Goal: Information Seeking & Learning: Learn about a topic

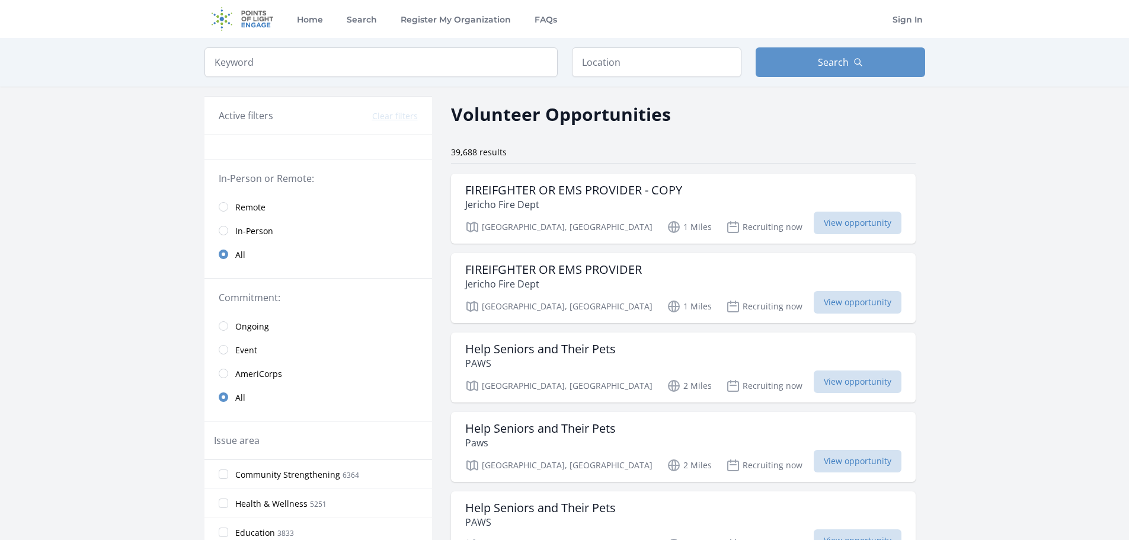
click at [246, 228] on span "In-Person" at bounding box center [254, 231] width 38 height 12
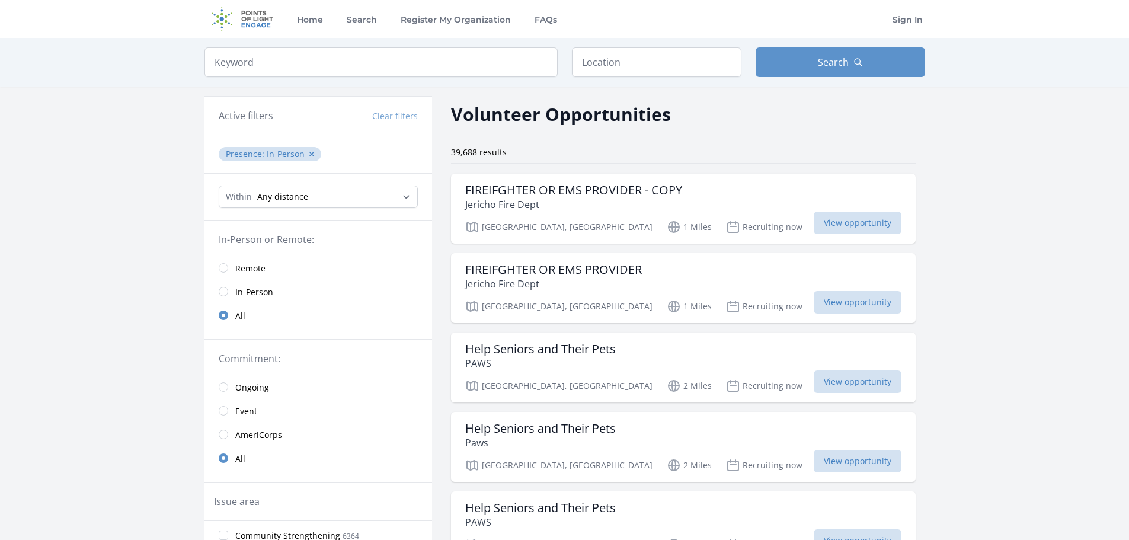
click at [230, 293] on link "In-Person" at bounding box center [319, 292] width 228 height 24
click at [223, 294] on input "radio" at bounding box center [223, 291] width 9 height 9
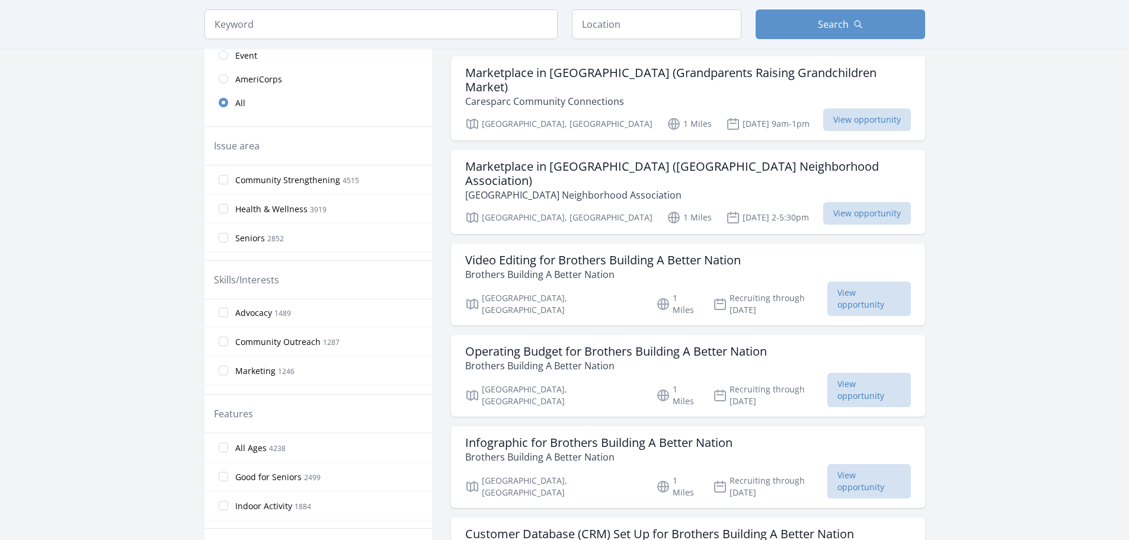
scroll to position [119, 0]
click at [226, 449] on input "All Ages 4238" at bounding box center [223, 447] width 9 height 9
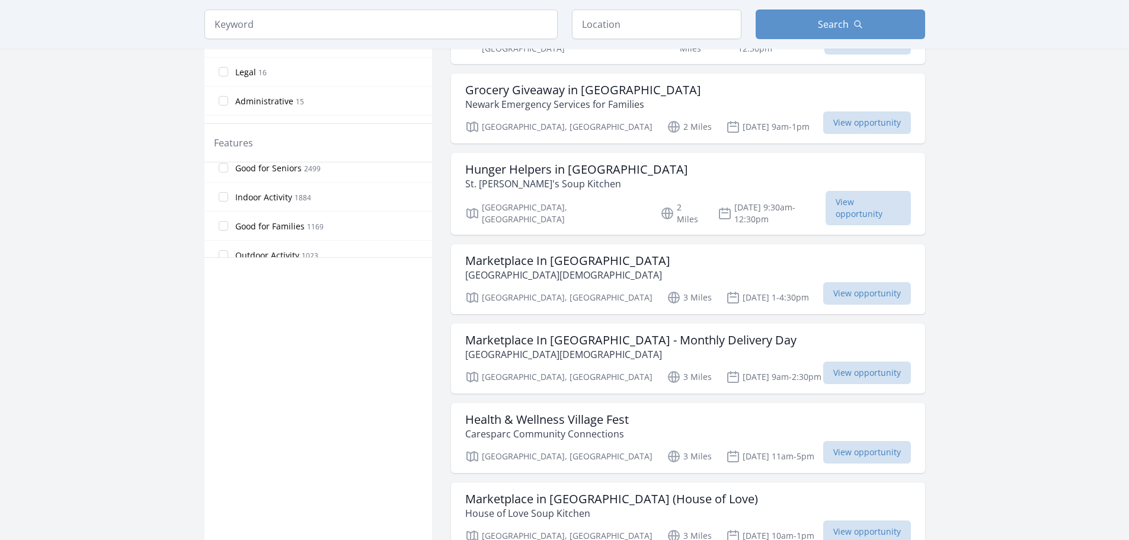
scroll to position [59, 0]
click at [229, 205] on label "Good for Families 1169" at bounding box center [319, 205] width 228 height 24
click at [228, 205] on input "Good for Families 1169" at bounding box center [223, 204] width 9 height 9
click at [222, 175] on input "All Ages 4238" at bounding box center [223, 176] width 9 height 9
click at [223, 179] on input "All Ages 4238" at bounding box center [223, 176] width 9 height 9
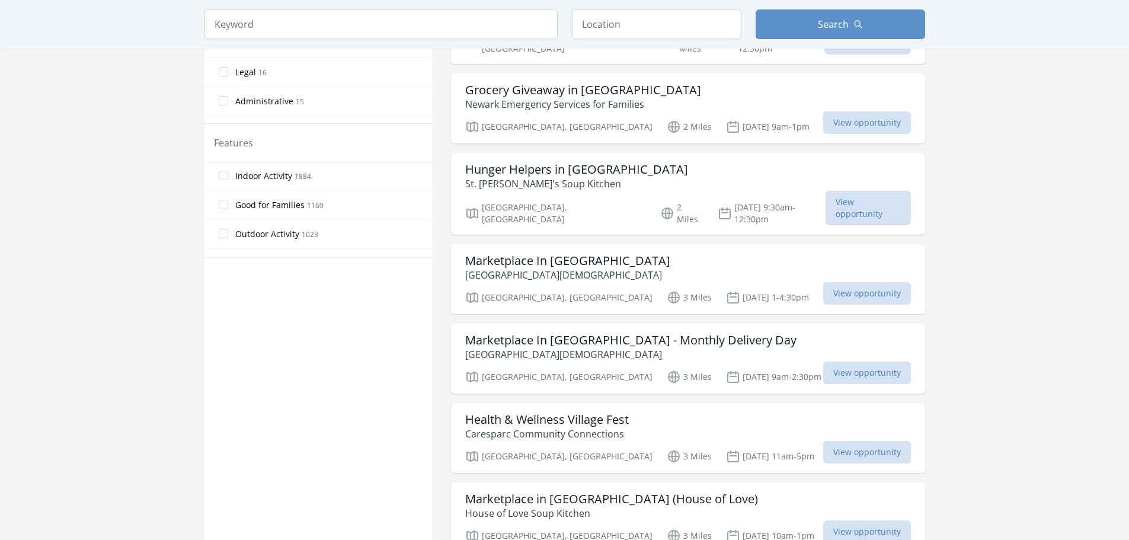
click at [228, 205] on label "Good for Families 1169" at bounding box center [319, 205] width 228 height 24
click at [228, 205] on input "Good for Families 1169" at bounding box center [223, 204] width 9 height 9
click at [222, 207] on input "Good for Families 1169" at bounding box center [223, 204] width 9 height 9
click at [226, 206] on input "Good for Families 1169" at bounding box center [223, 204] width 9 height 9
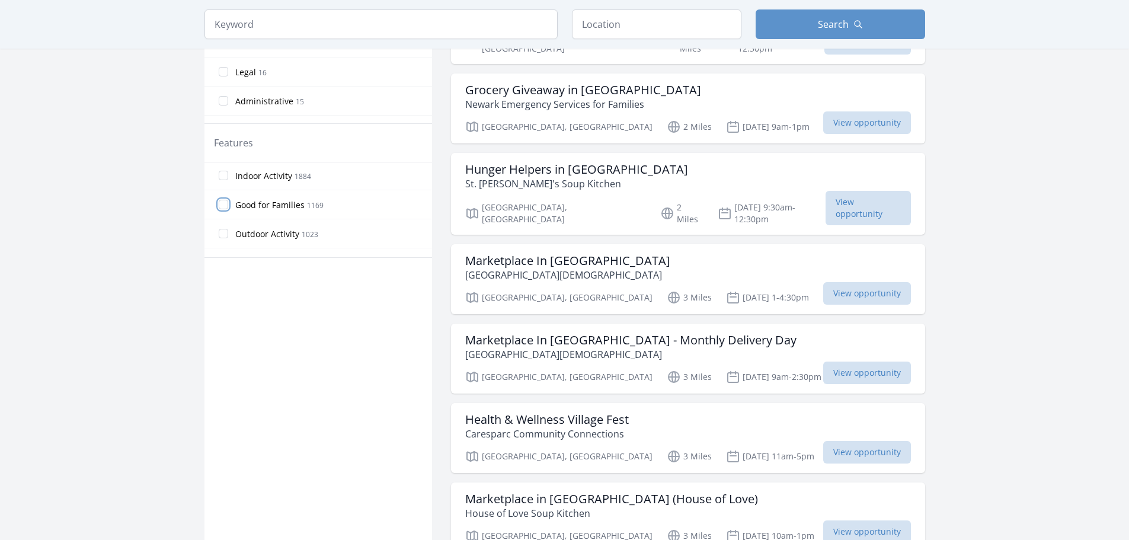
click at [226, 206] on input "Good for Families 1169" at bounding box center [223, 204] width 9 height 9
click at [225, 206] on input "Good for Families 1169" at bounding box center [223, 204] width 9 height 9
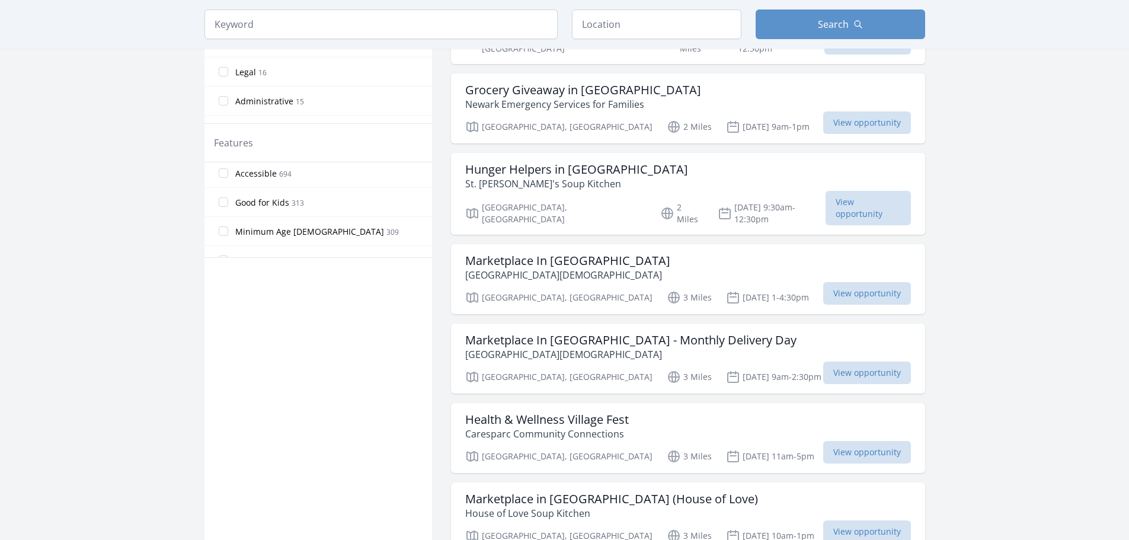
click at [233, 207] on label "Good for Kids 313" at bounding box center [319, 202] width 228 height 24
click at [228, 207] on input "Good for Kids 313" at bounding box center [223, 201] width 9 height 9
click at [228, 206] on label "Good for Kids 313" at bounding box center [319, 202] width 228 height 24
click at [228, 206] on input "Good for Kids 313" at bounding box center [223, 201] width 9 height 9
click at [228, 206] on label "Good for Kids 313" at bounding box center [319, 202] width 228 height 24
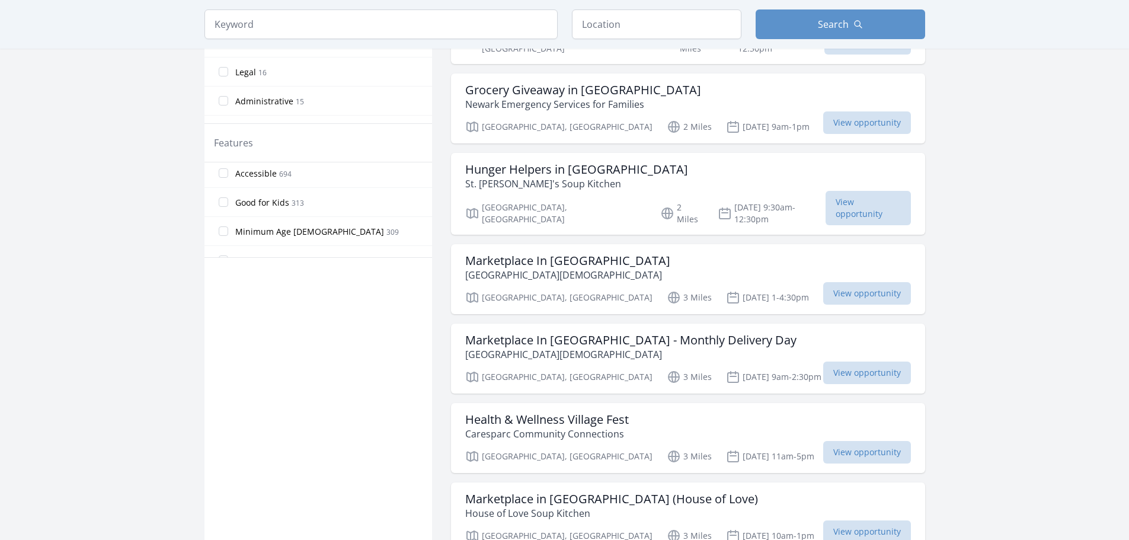
click at [228, 206] on input "Good for Kids 313" at bounding box center [223, 201] width 9 height 9
click at [226, 206] on input "Good for Kids 313" at bounding box center [223, 201] width 9 height 9
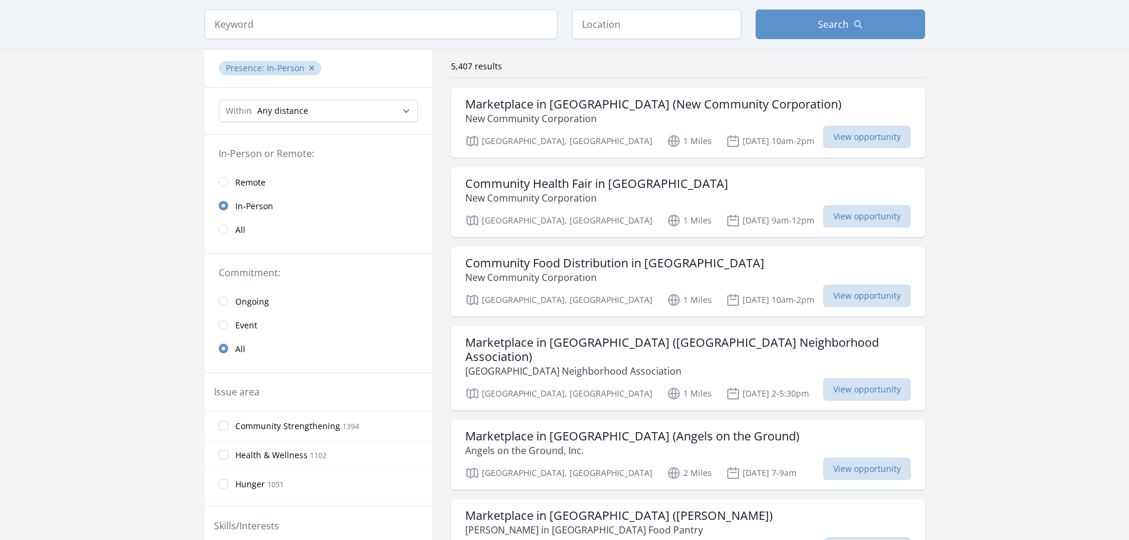
scroll to position [0, 0]
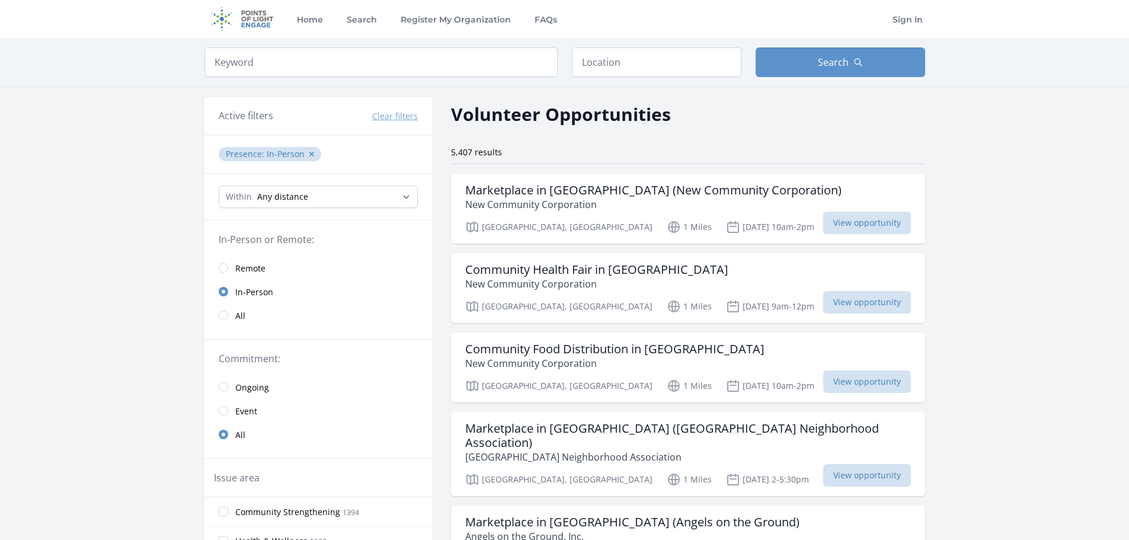
click at [316, 195] on select "Any distance , 5 Miles , 20 Miles , 50 Miles , 100 Miles" at bounding box center [318, 197] width 199 height 23
click at [294, 201] on select "Any distance , 5 Miles , 20 Miles , 50 Miles , 100 Miles" at bounding box center [318, 197] width 199 height 23
select select "32186"
click at [219, 186] on select "Any distance , 5 Miles , 20 Miles , 50 Miles , 100 Miles" at bounding box center [318, 197] width 199 height 23
click at [624, 65] on input "text" at bounding box center [657, 62] width 170 height 30
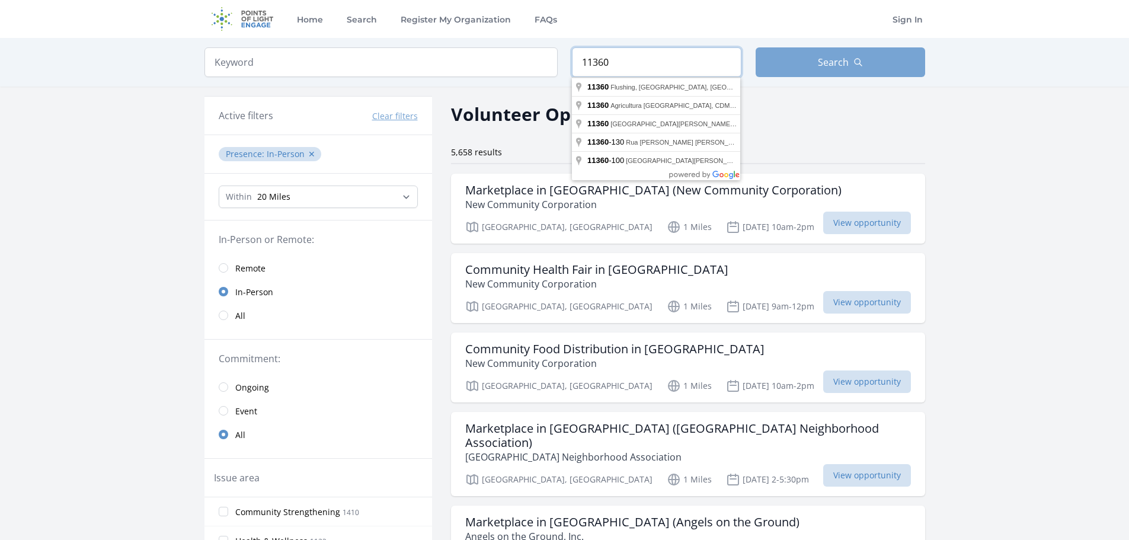
type input "11360"
click at [829, 69] on button "Search" at bounding box center [841, 62] width 170 height 30
click at [880, 66] on button "Search" at bounding box center [841, 62] width 170 height 30
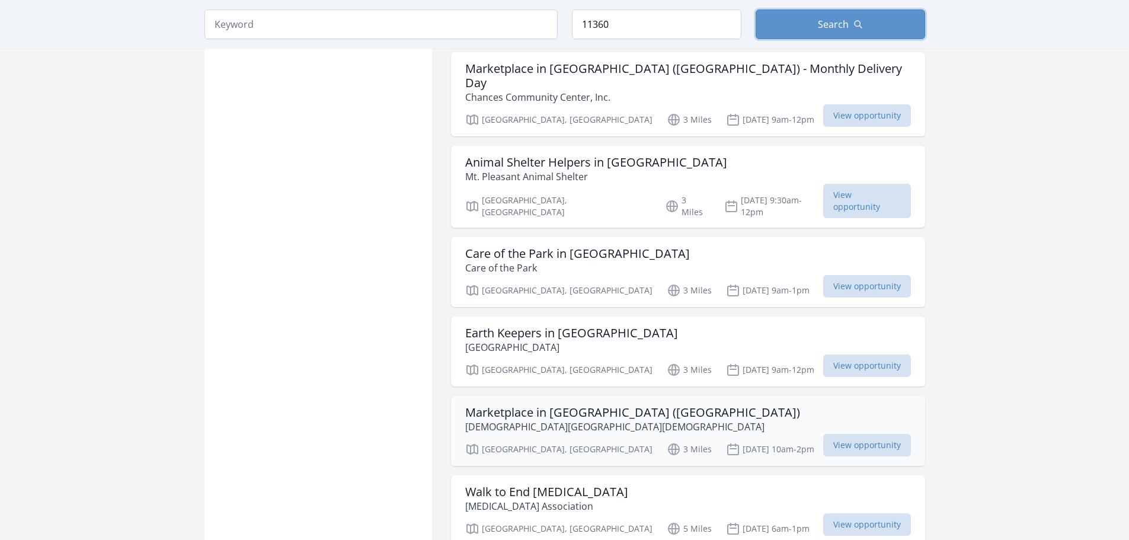
scroll to position [1363, 0]
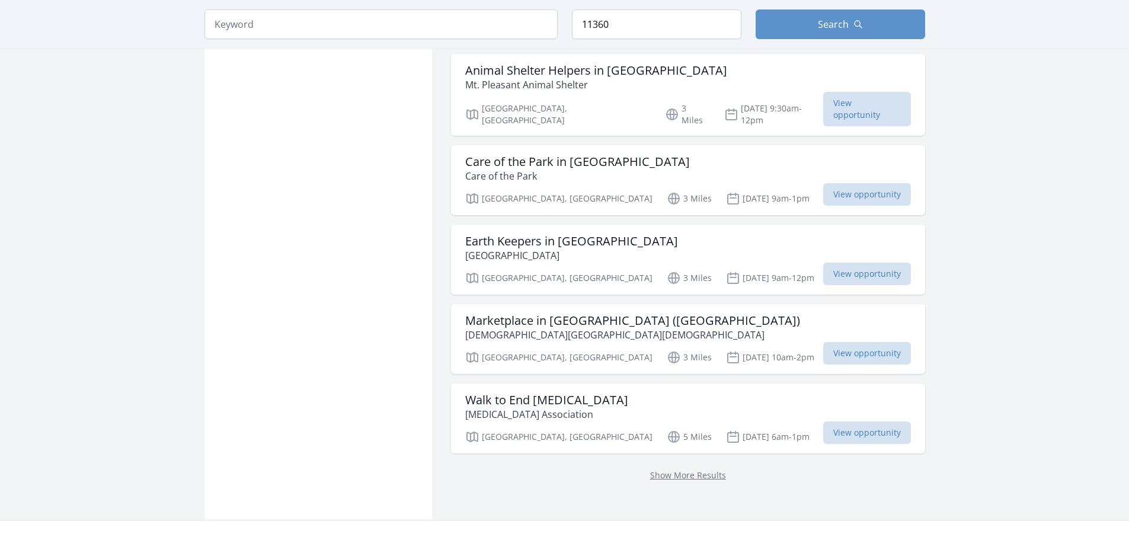
click at [681, 468] on p "Show More Results" at bounding box center [688, 475] width 446 height 14
click at [681, 469] on link "Show More Results" at bounding box center [688, 474] width 76 height 11
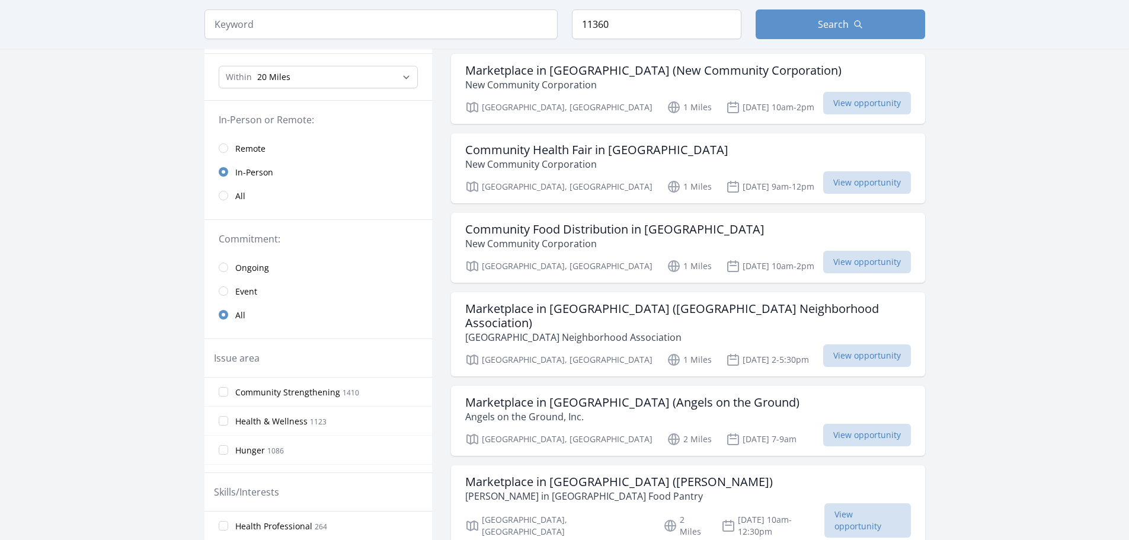
scroll to position [296, 0]
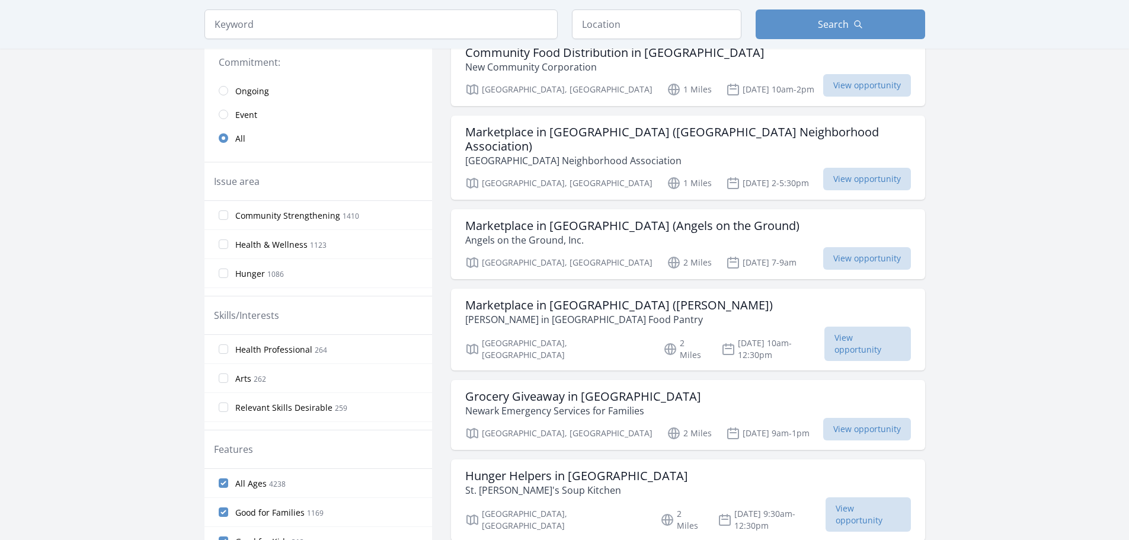
scroll to position [1363, 0]
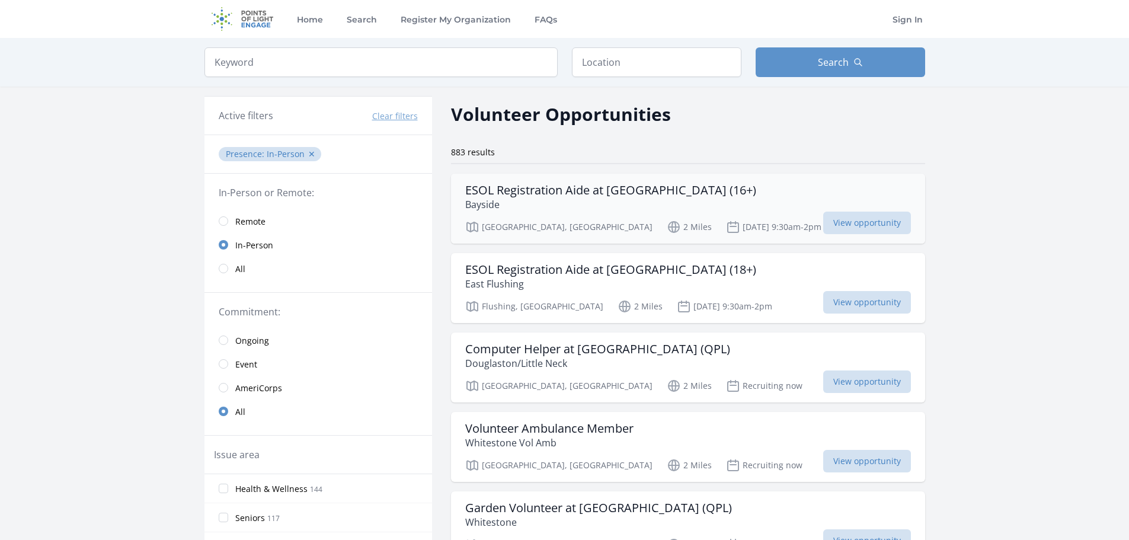
click at [604, 189] on h3 "ESOL Registration Aide at Bayside (16+)" at bounding box center [610, 190] width 291 height 14
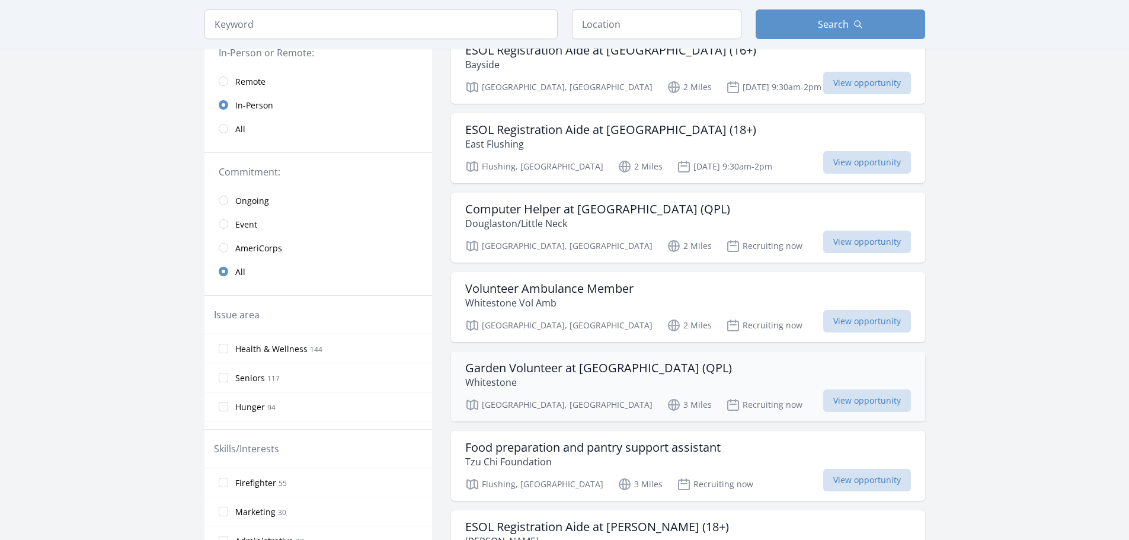
scroll to position [178, 0]
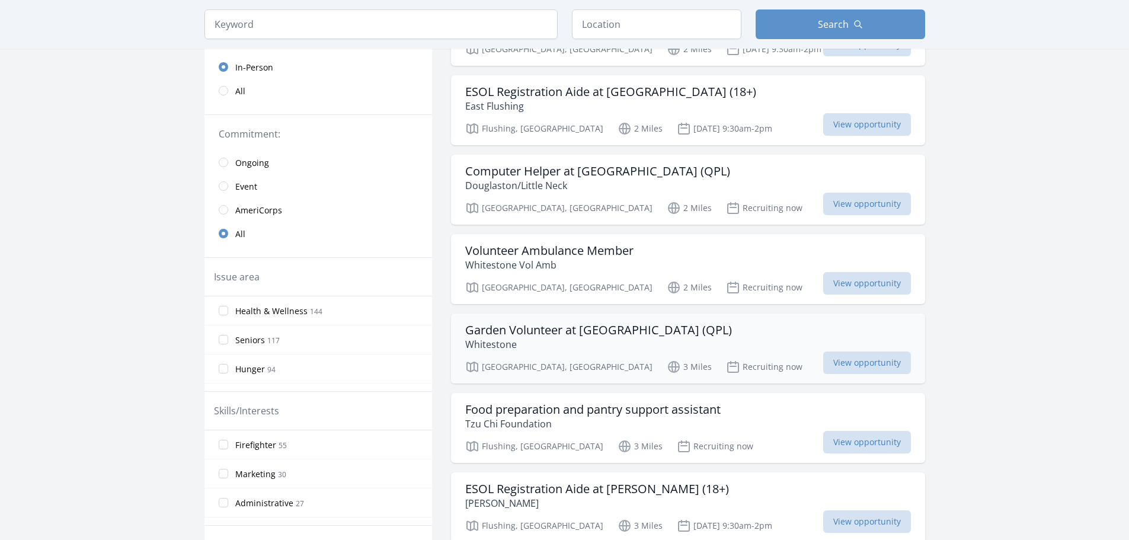
click at [584, 331] on h3 "Garden Volunteer at Whitestone (QPL)" at bounding box center [598, 330] width 267 height 14
click at [580, 328] on h3 "Garden Volunteer at Whitestone (QPL)" at bounding box center [598, 330] width 267 height 14
click at [529, 330] on h3 "Garden Volunteer at Whitestone (QPL)" at bounding box center [598, 330] width 267 height 14
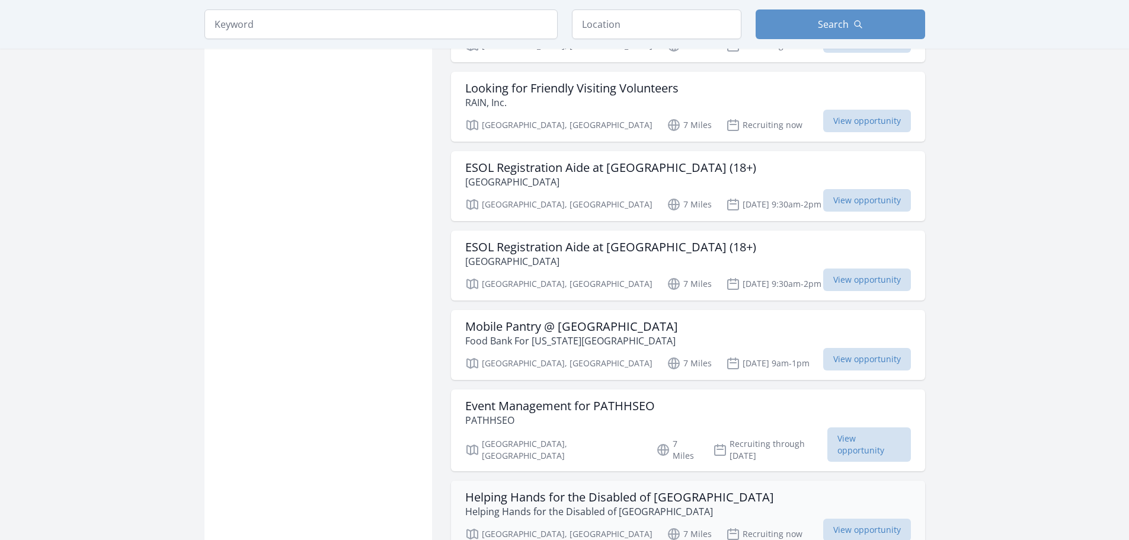
scroll to position [2312, 0]
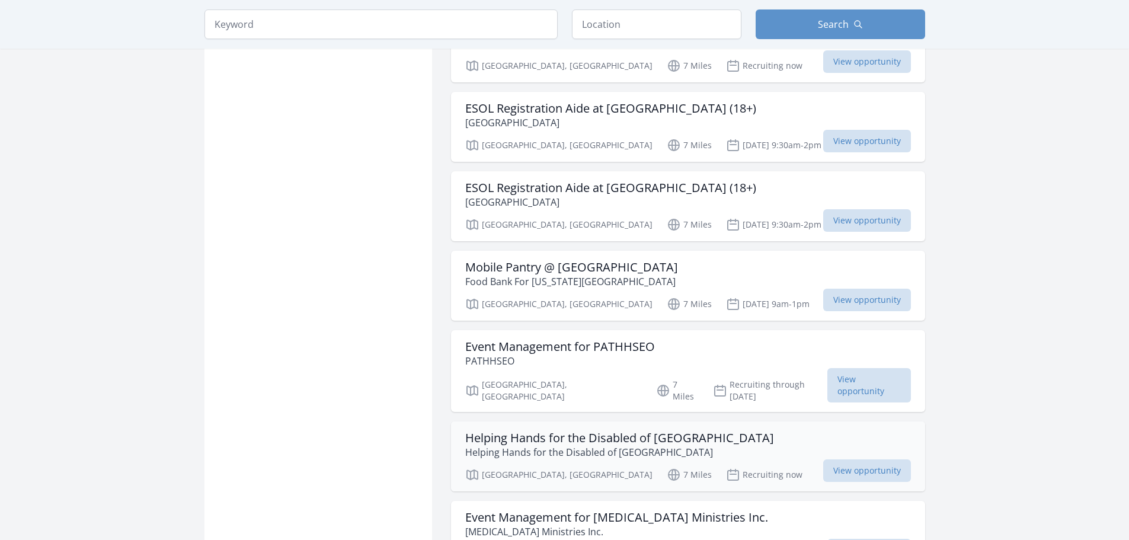
click at [632, 431] on h3 "Helping Hands for the Disabled of [GEOGRAPHIC_DATA]" at bounding box center [619, 438] width 309 height 14
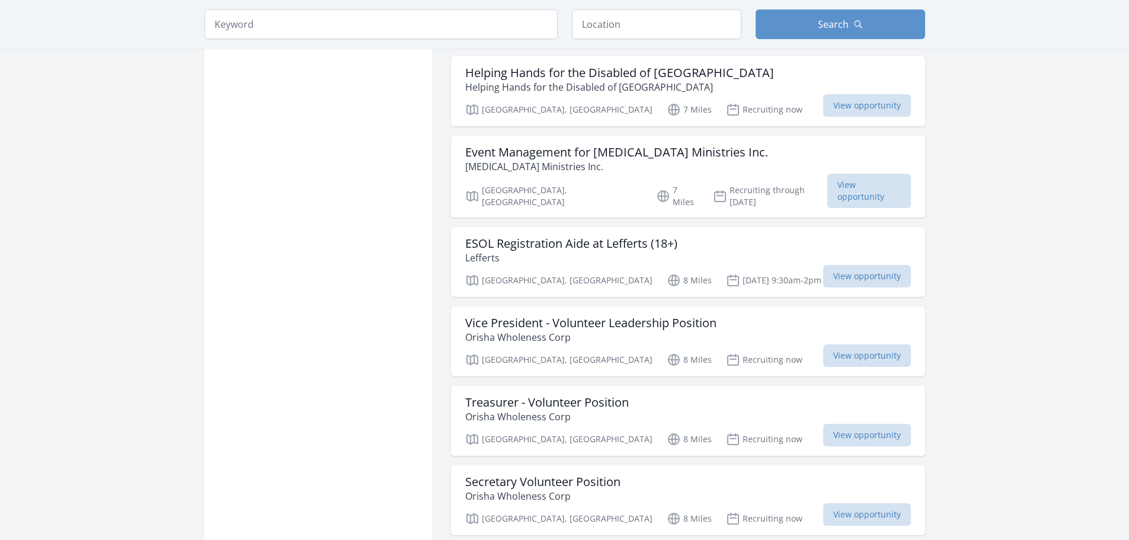
scroll to position [4386, 0]
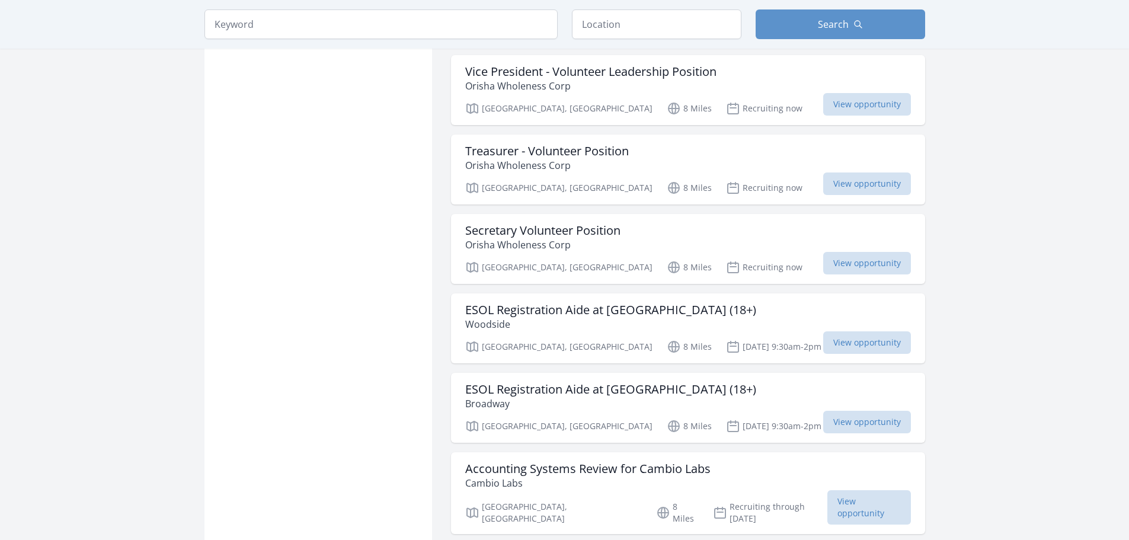
scroll to position [4624, 0]
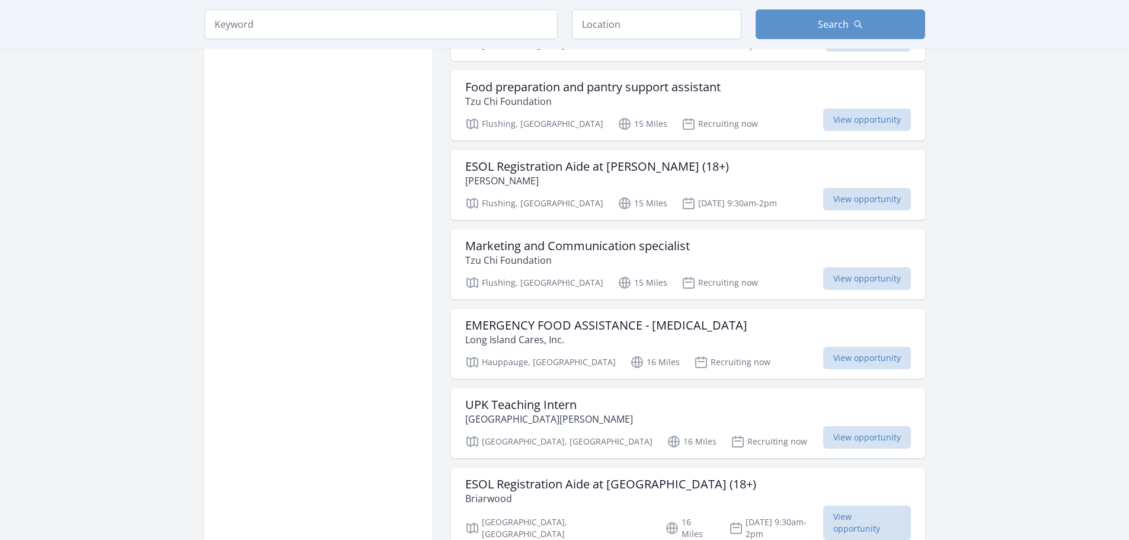
scroll to position [6165, 0]
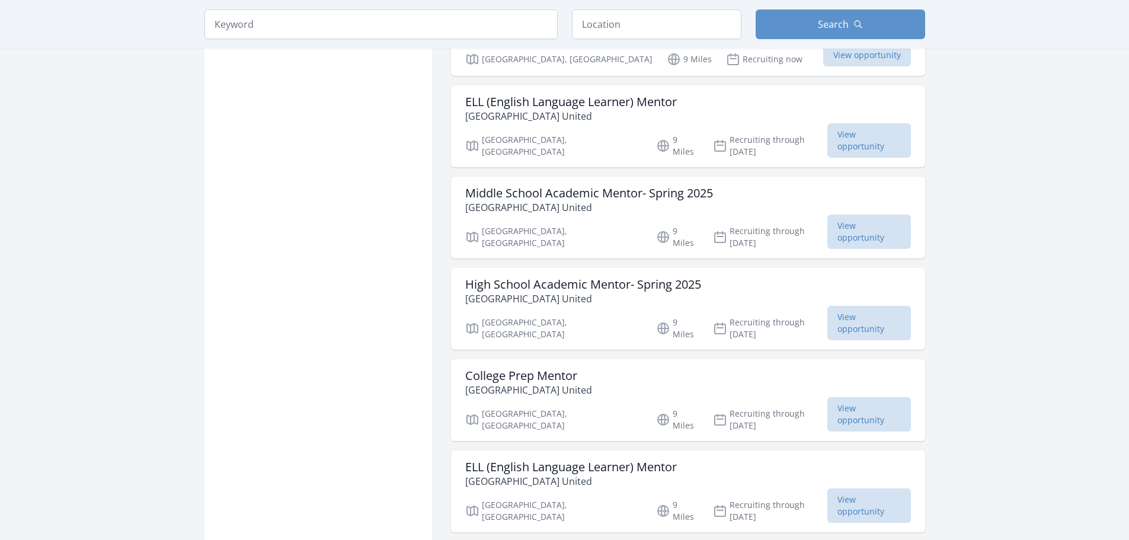
scroll to position [7824, 0]
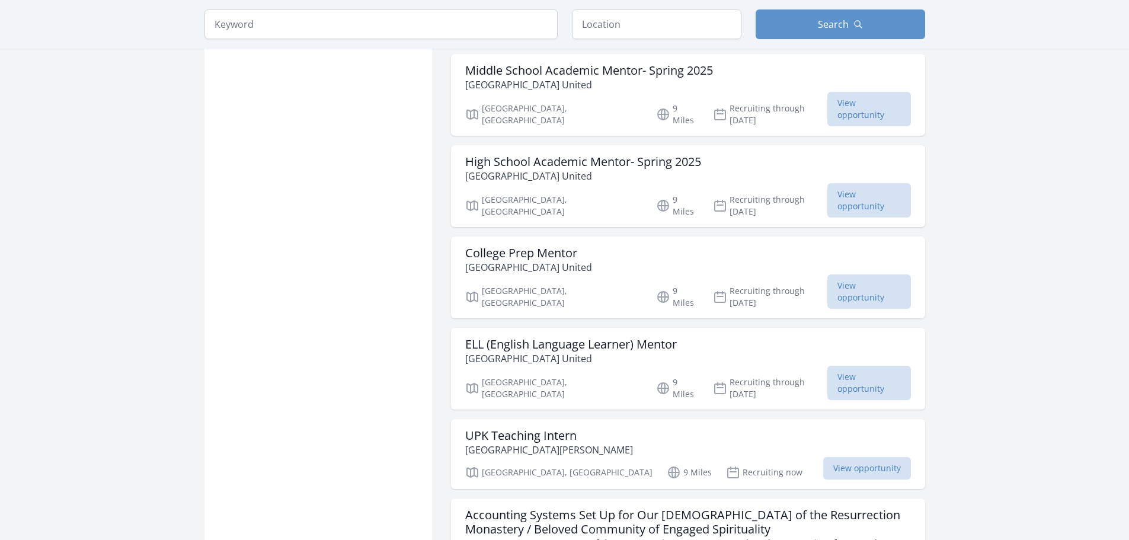
scroll to position [7943, 0]
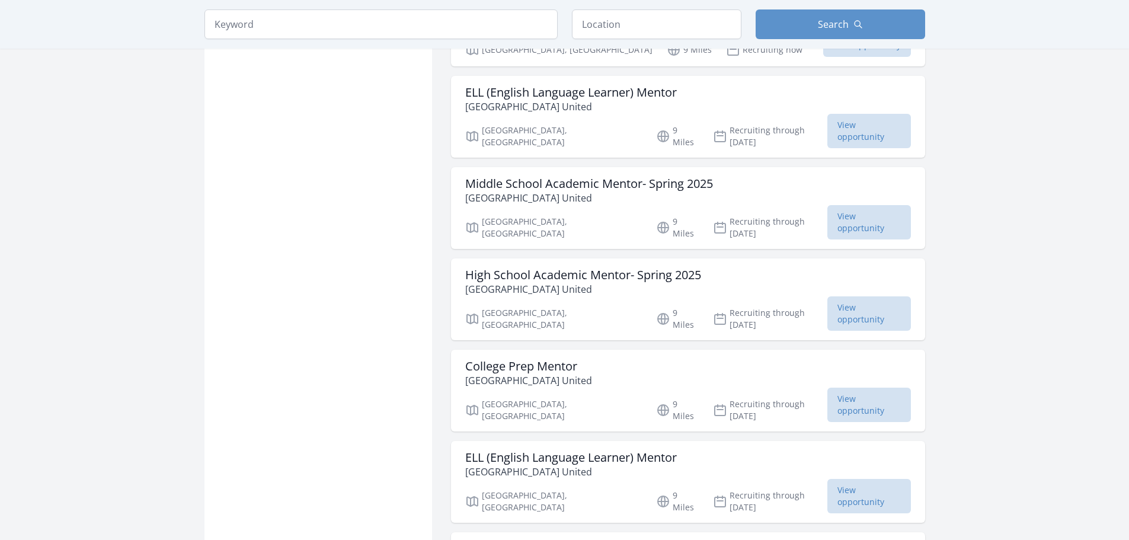
scroll to position [7824, 0]
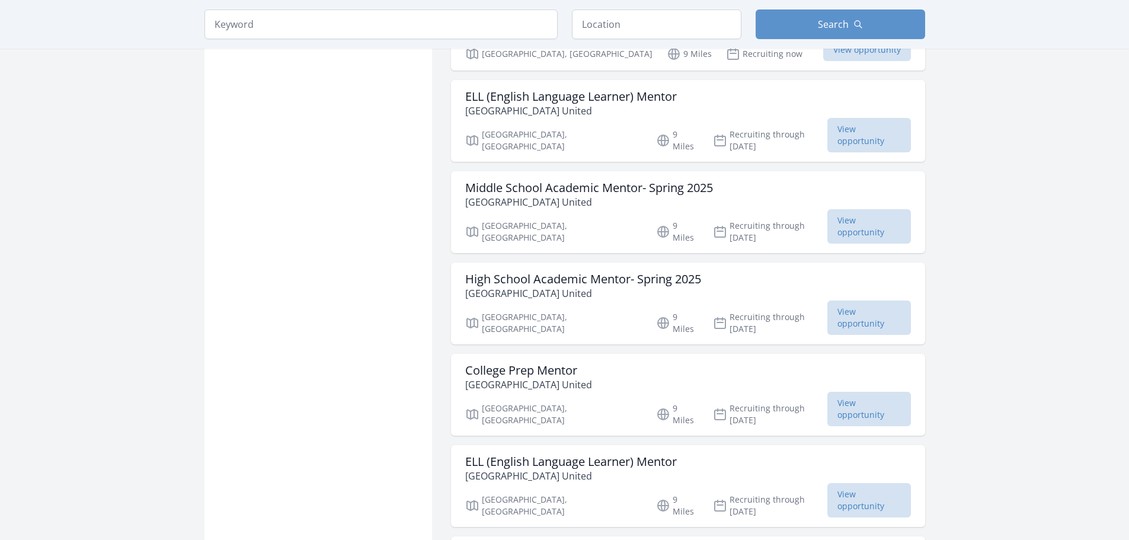
drag, startPoint x: 699, startPoint y: 426, endPoint x: 708, endPoint y: 443, distance: 19.9
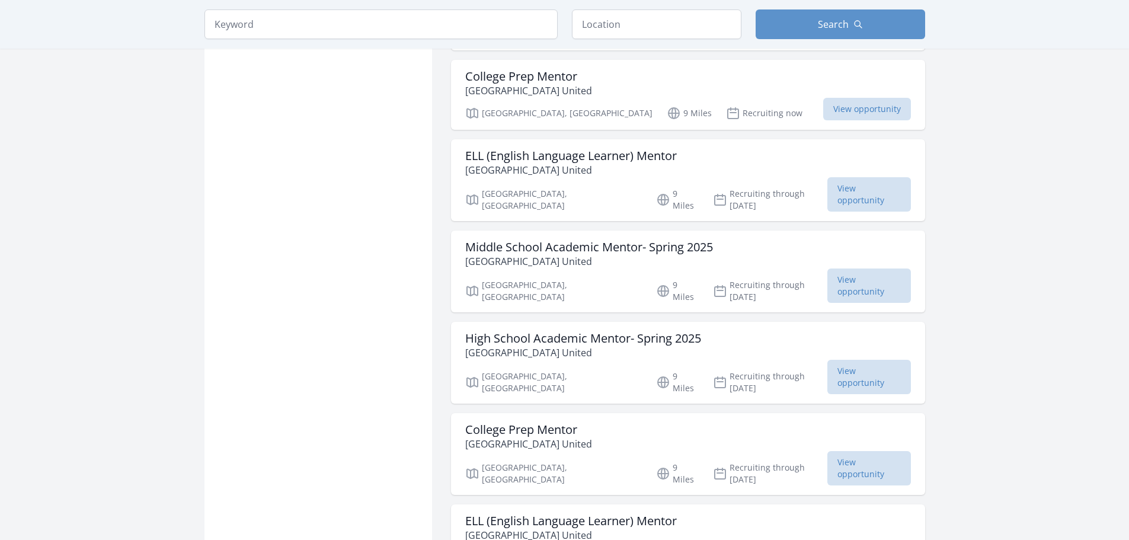
scroll to position [7824, 0]
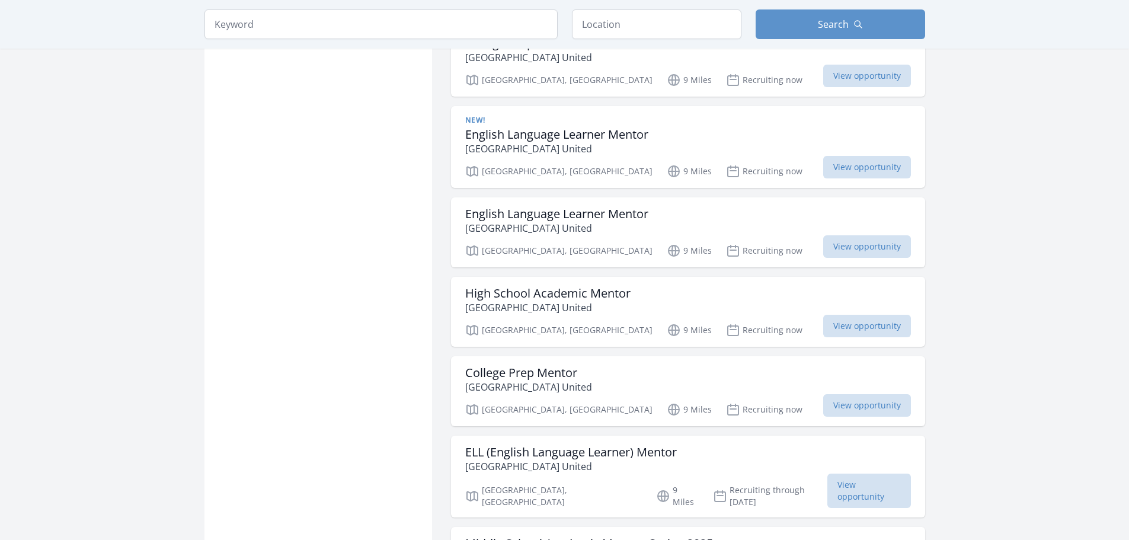
scroll to position [7824, 0]
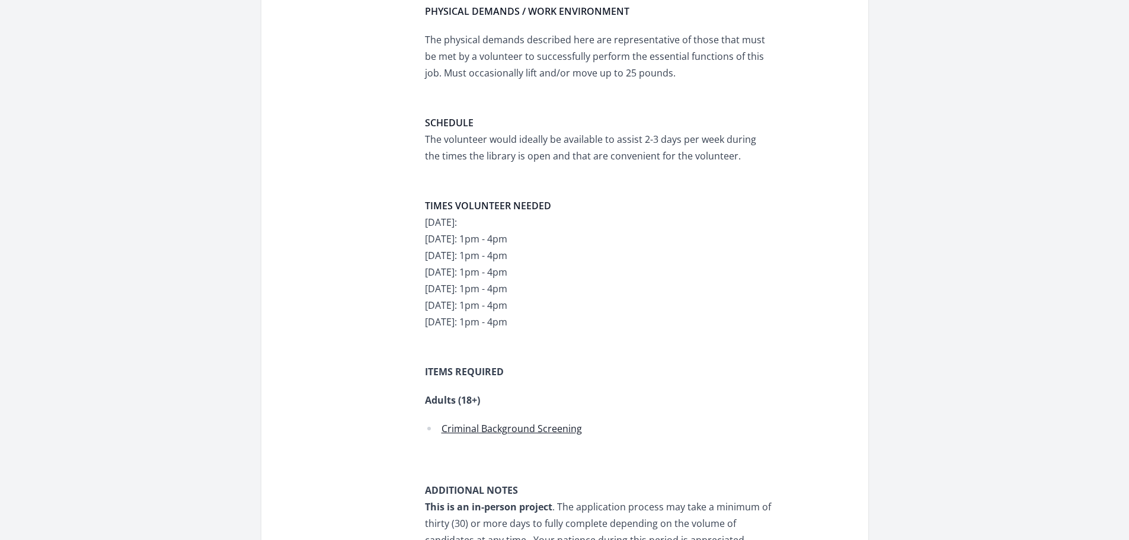
scroll to position [593, 0]
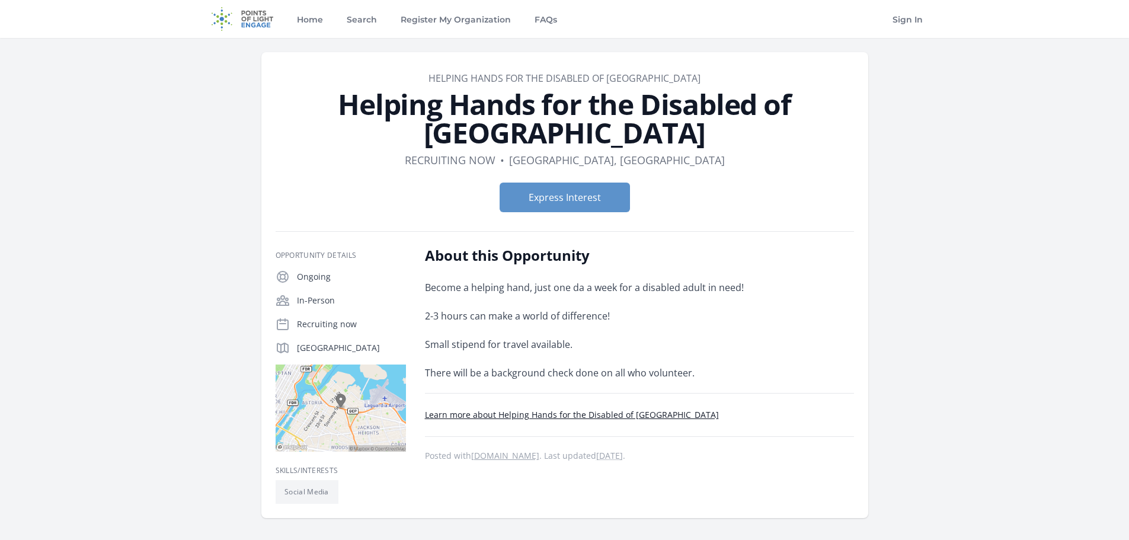
scroll to position [59, 0]
